Goal: Task Accomplishment & Management: Manage account settings

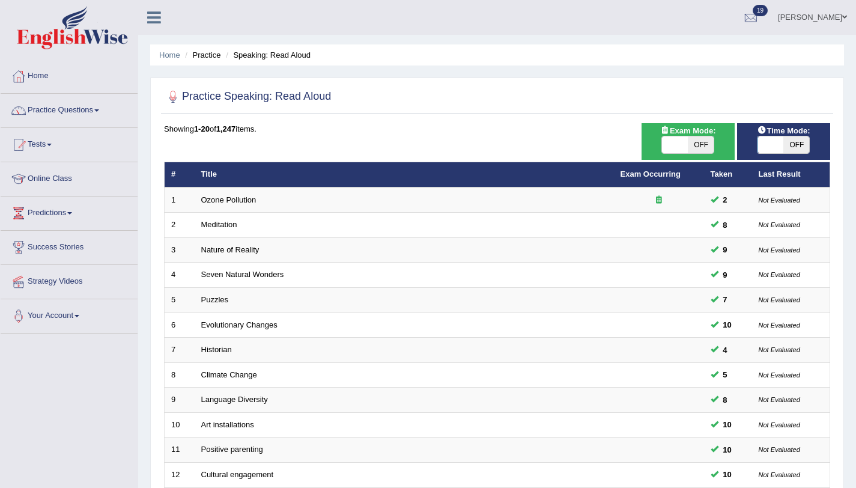
click at [30, 79] on link "Home" at bounding box center [69, 74] width 137 height 30
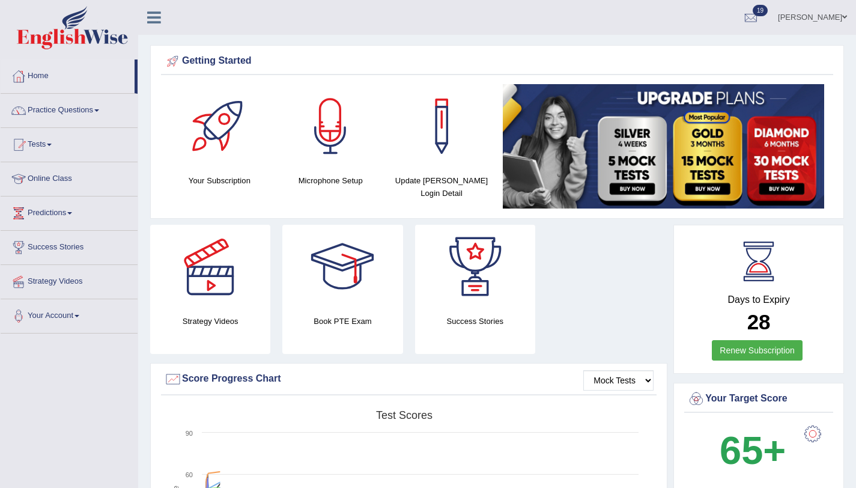
click at [833, 18] on link "[PERSON_NAME]" at bounding box center [812, 15] width 87 height 31
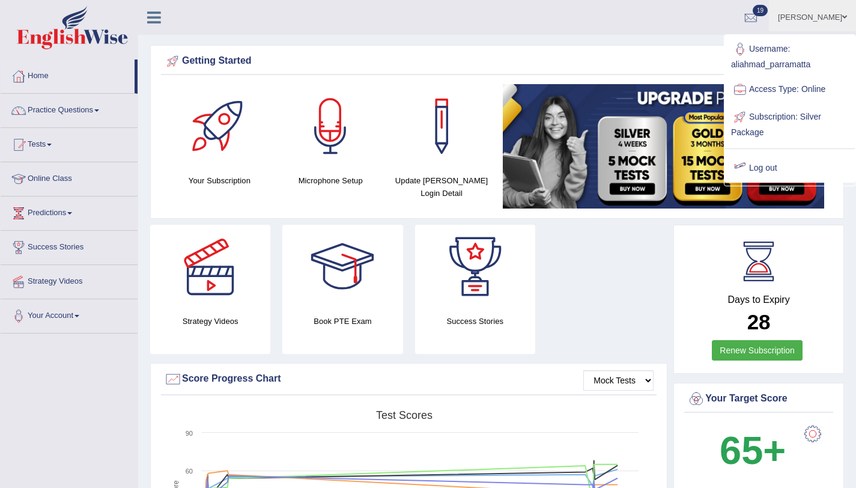
click at [757, 172] on link "Log out" at bounding box center [790, 168] width 130 height 28
